Goal: Task Accomplishment & Management: Manage account settings

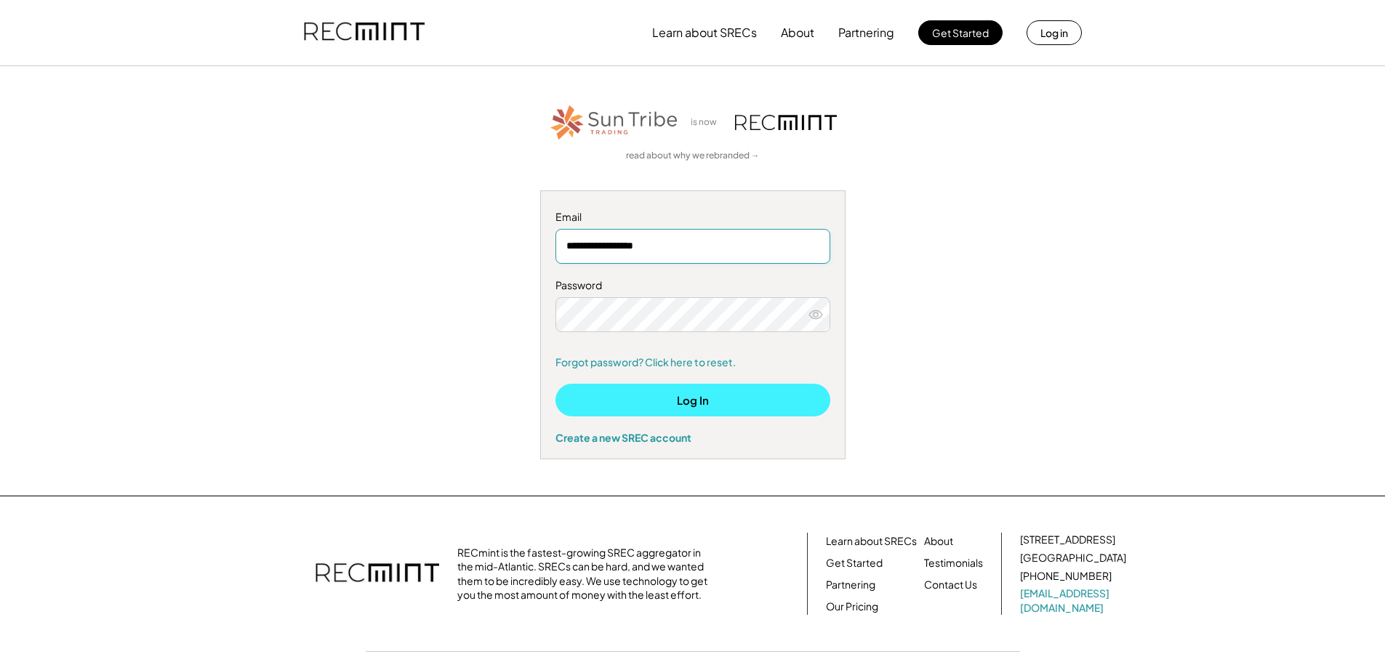
click at [710, 390] on button "Log In" at bounding box center [692, 400] width 275 height 33
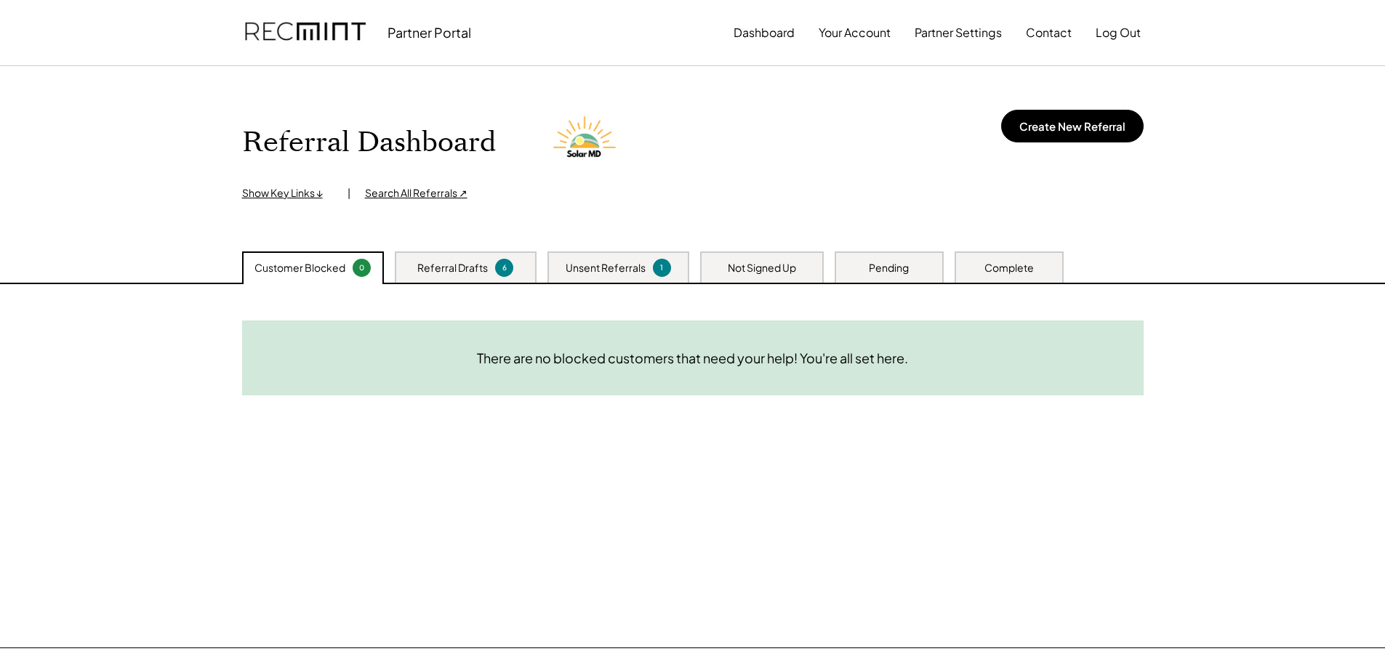
click at [452, 268] on div "Referral Drafts" at bounding box center [452, 268] width 71 height 15
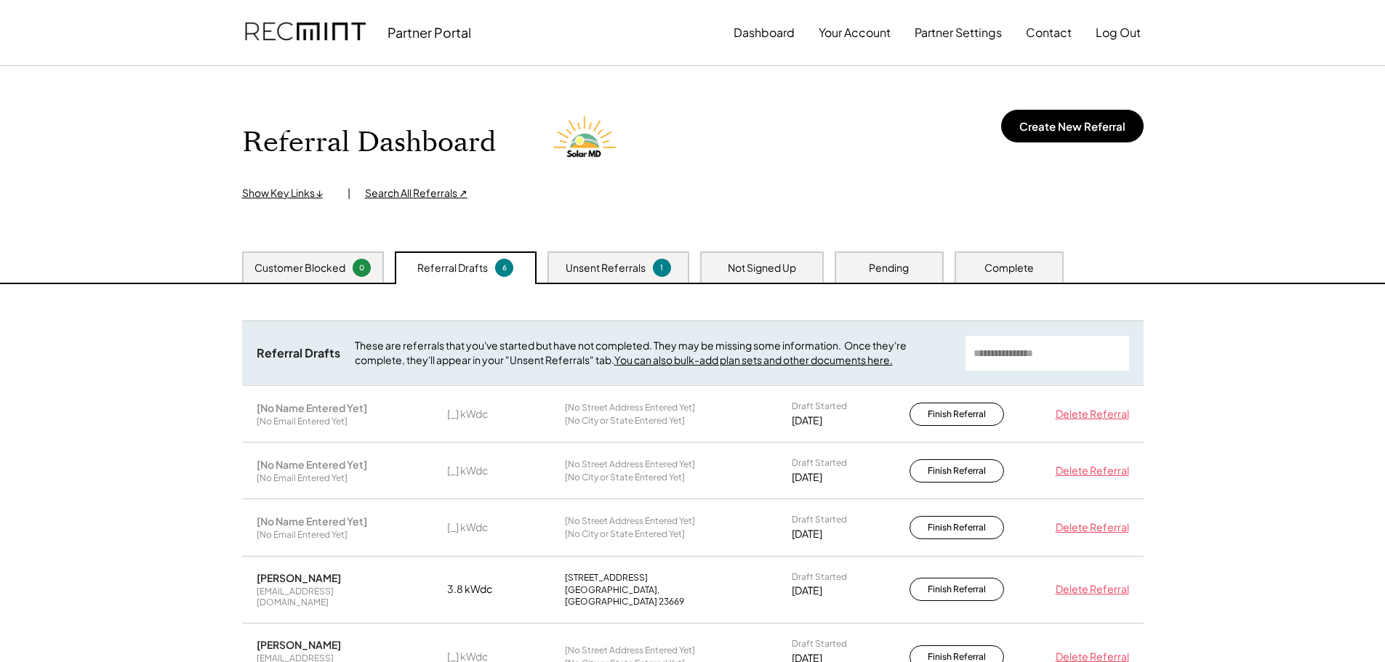
click at [586, 270] on div "Unsent Referrals" at bounding box center [606, 268] width 80 height 15
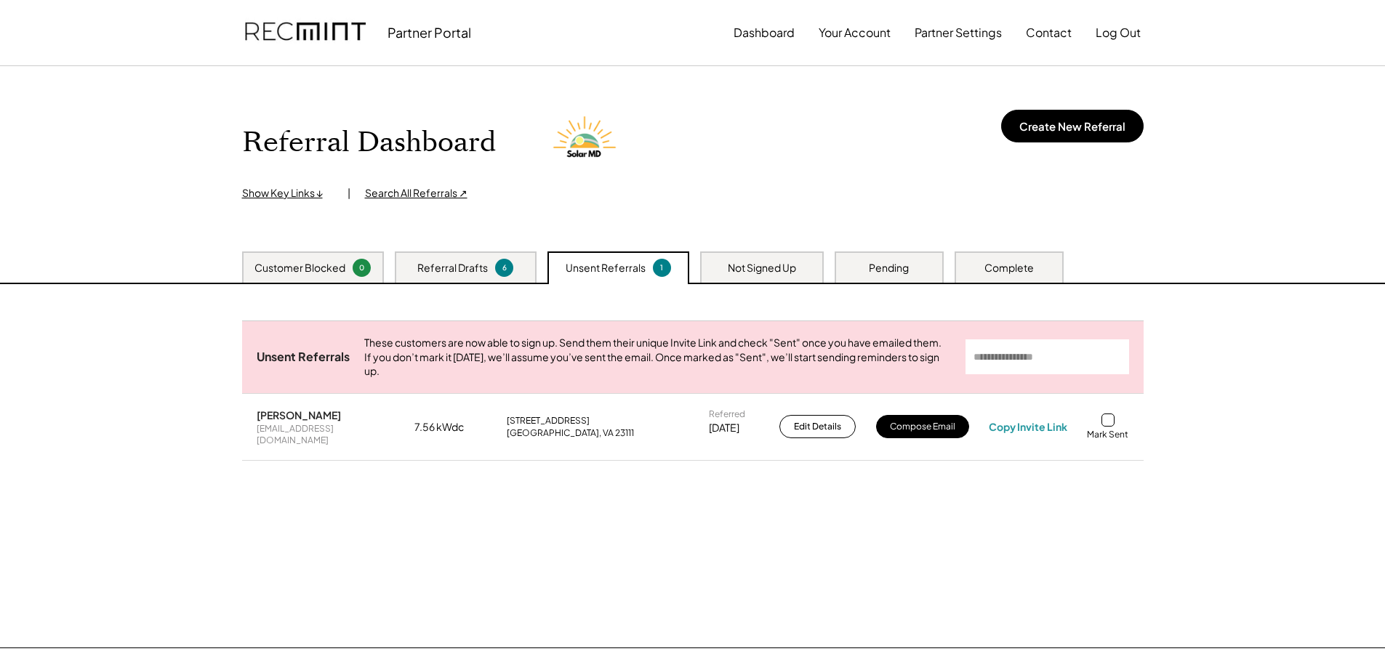
click at [555, 589] on div "Need System Details These customers need your help with completing the system d…" at bounding box center [693, 465] width 931 height 363
click at [474, 265] on div "Referral Drafts" at bounding box center [452, 268] width 71 height 15
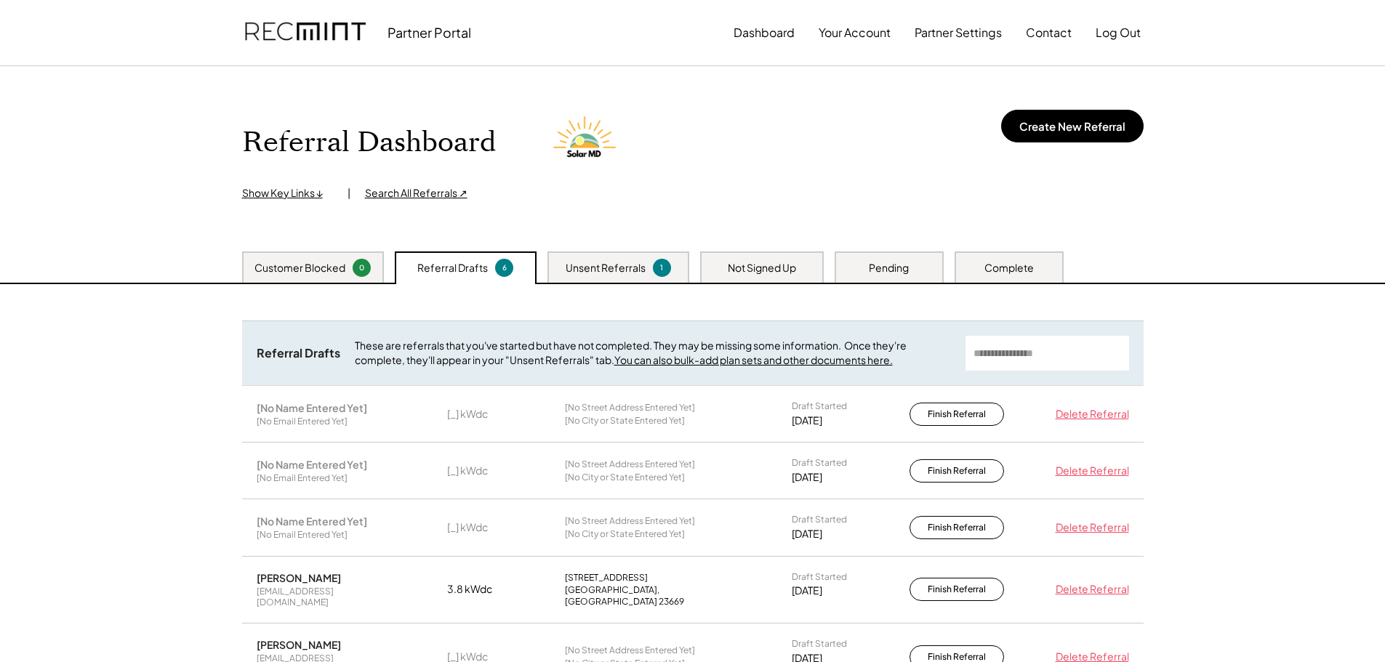
click at [285, 265] on div "Customer Blocked" at bounding box center [299, 268] width 91 height 15
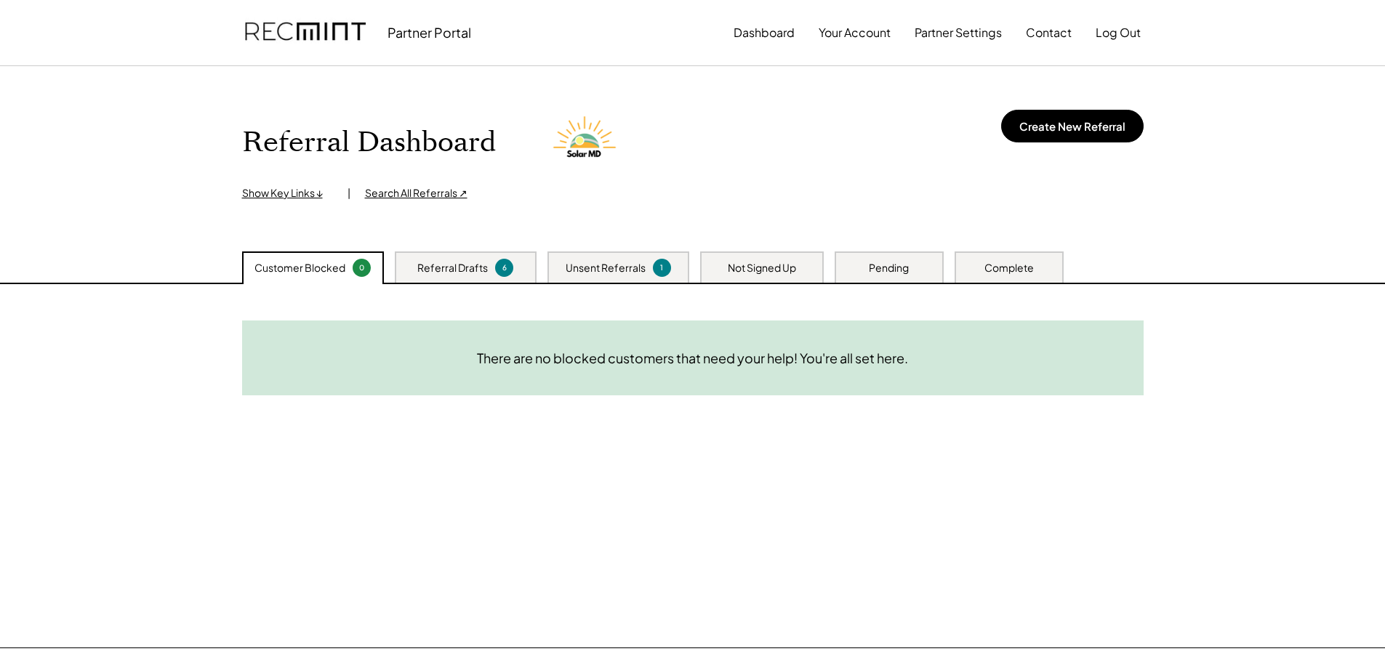
click at [663, 480] on div "Need System Details These customers need your help with completing the system d…" at bounding box center [693, 465] width 931 height 363
click at [433, 270] on div "Referral Drafts" at bounding box center [452, 268] width 71 height 15
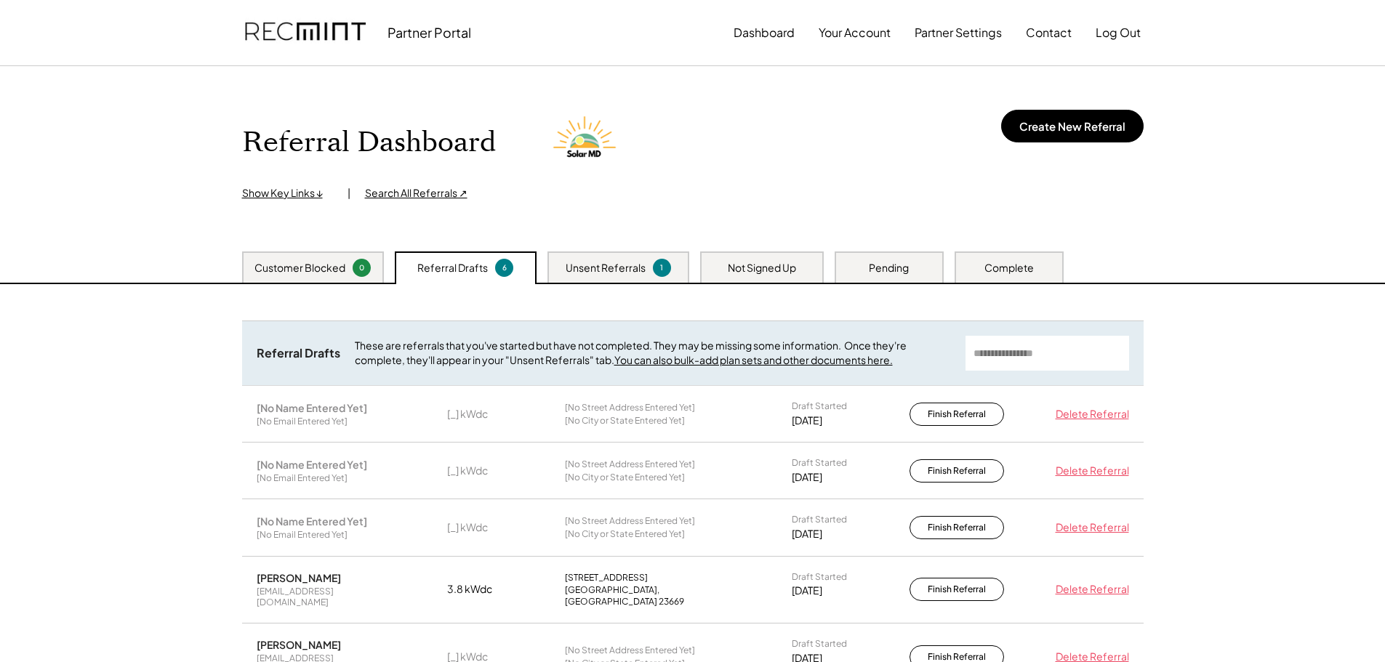
click at [614, 263] on div "Unsent Referrals" at bounding box center [606, 268] width 80 height 15
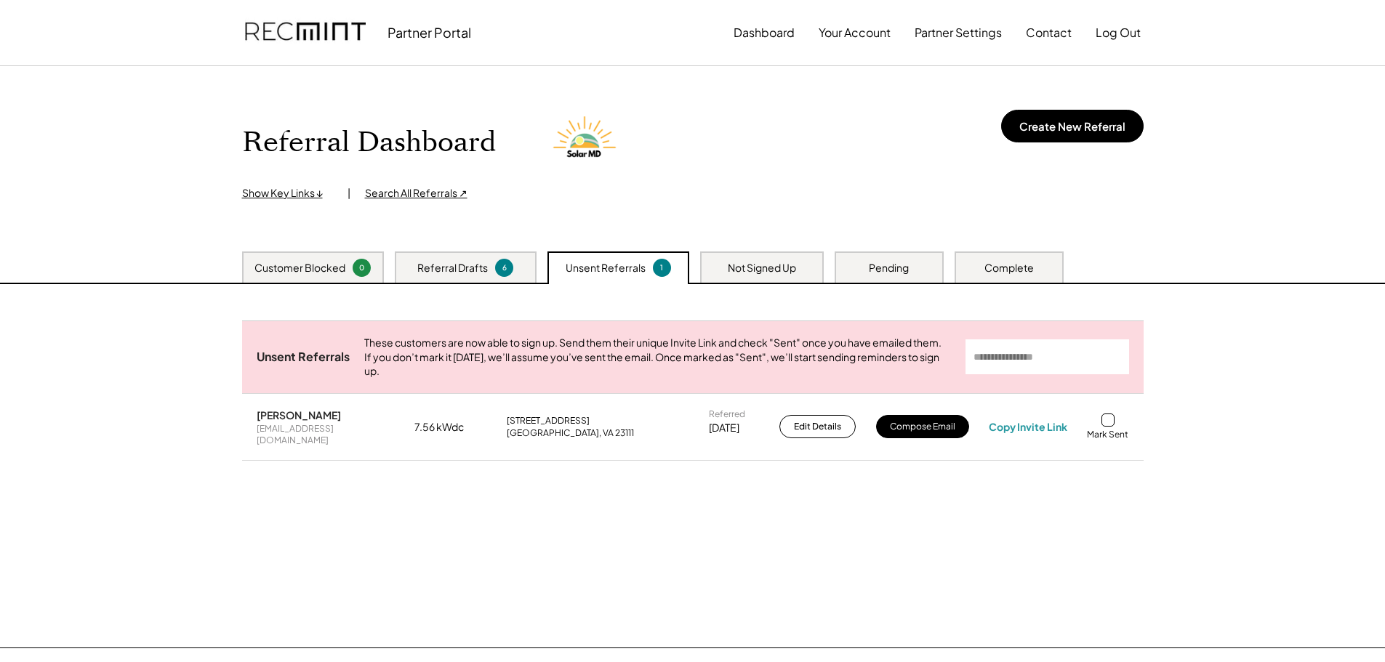
click at [451, 264] on div "Referral Drafts" at bounding box center [452, 268] width 71 height 15
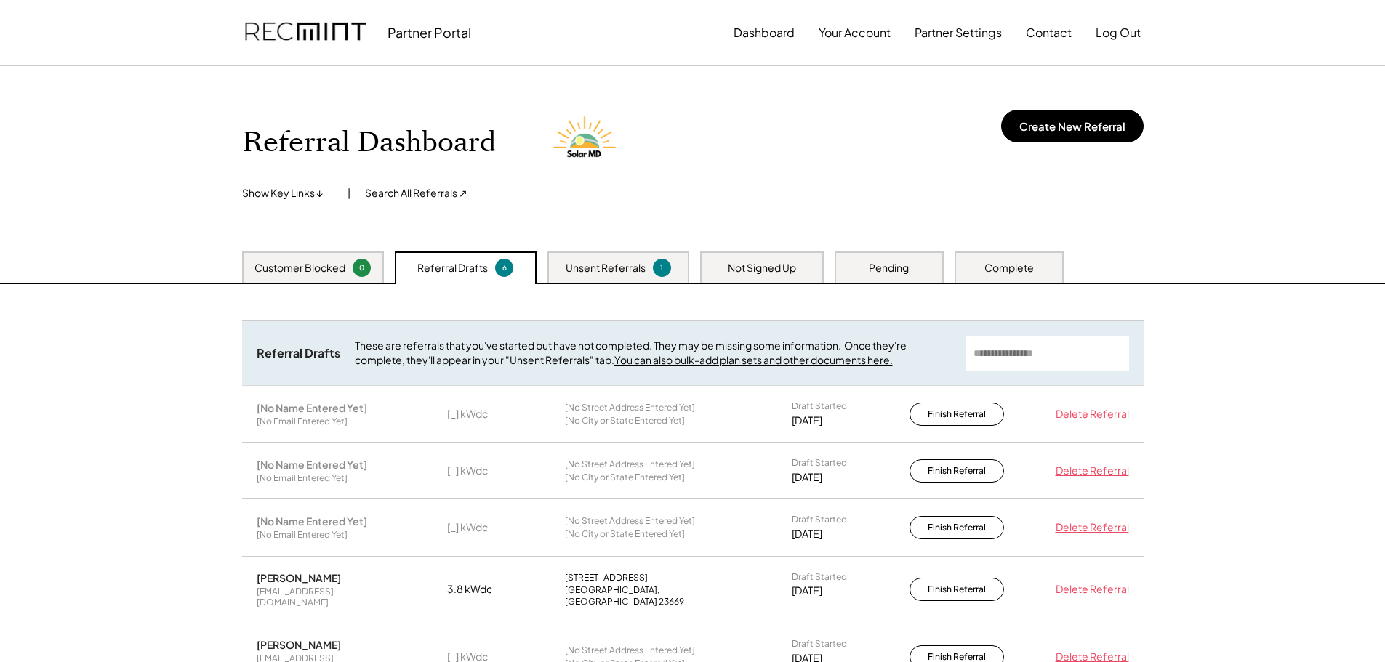
click at [300, 266] on div "Customer Blocked" at bounding box center [299, 268] width 91 height 15
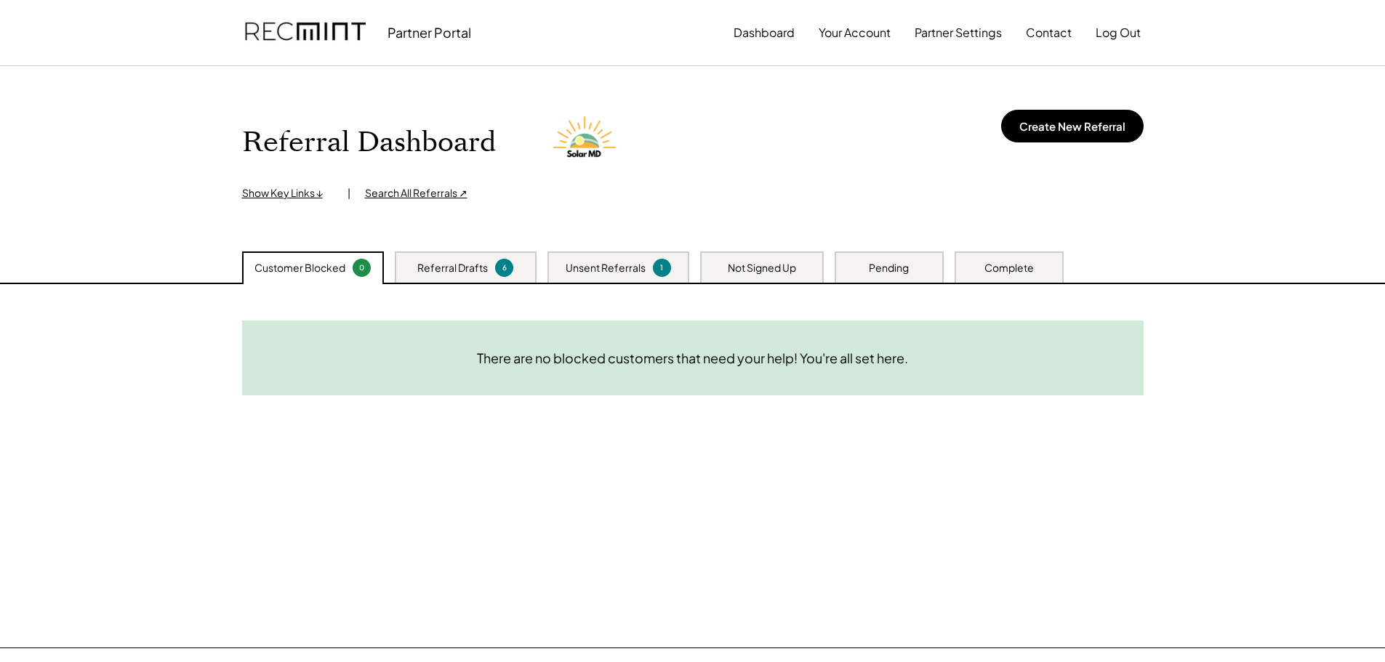
click at [619, 257] on div "Unsent Referrals 1" at bounding box center [618, 267] width 142 height 31
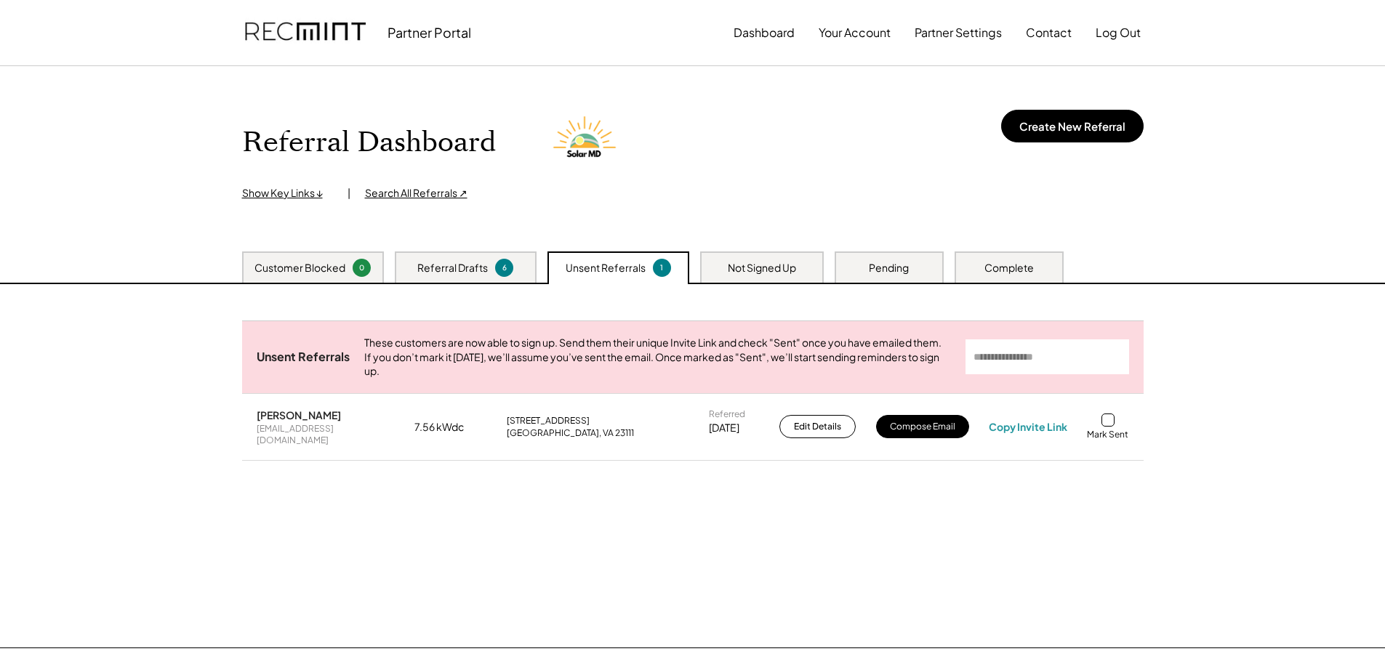
click at [811, 596] on div "Need System Details These customers need your help with completing the system d…" at bounding box center [693, 465] width 931 height 363
click at [757, 277] on div "Not Signed Up" at bounding box center [762, 267] width 124 height 31
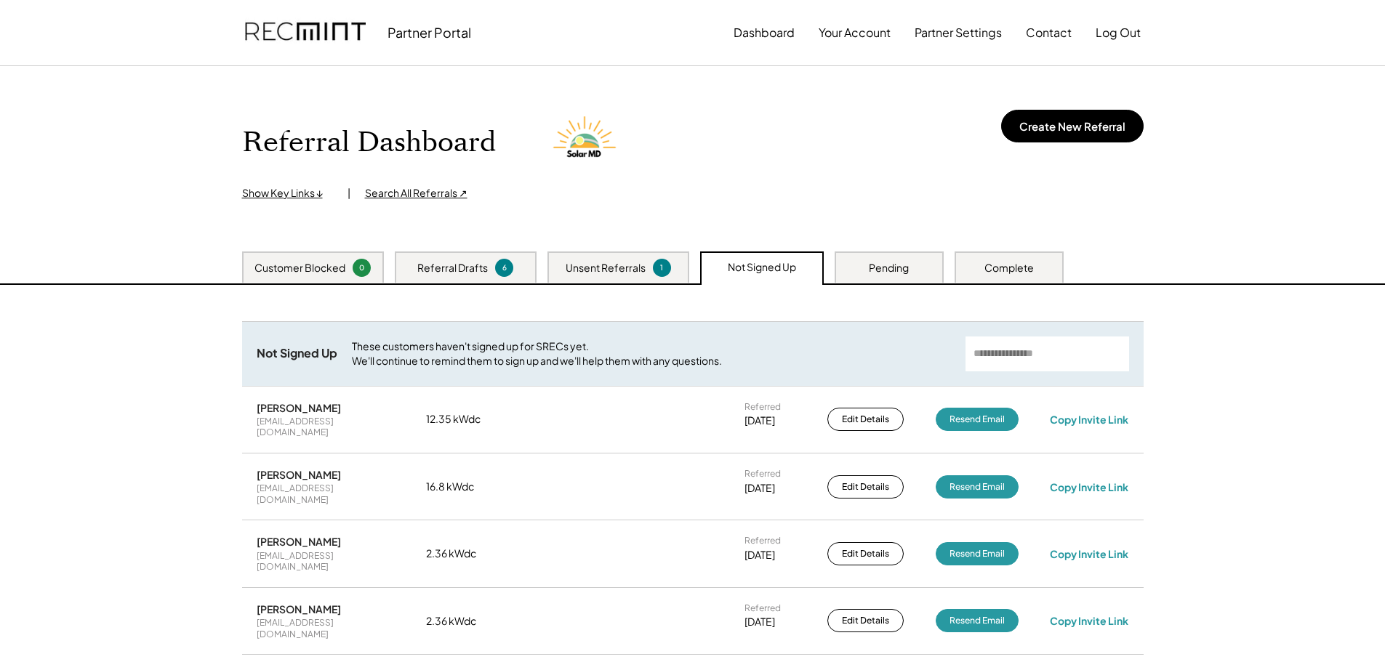
click at [630, 268] on div "Unsent Referrals" at bounding box center [606, 268] width 80 height 15
